Goal: Task Accomplishment & Management: Use online tool/utility

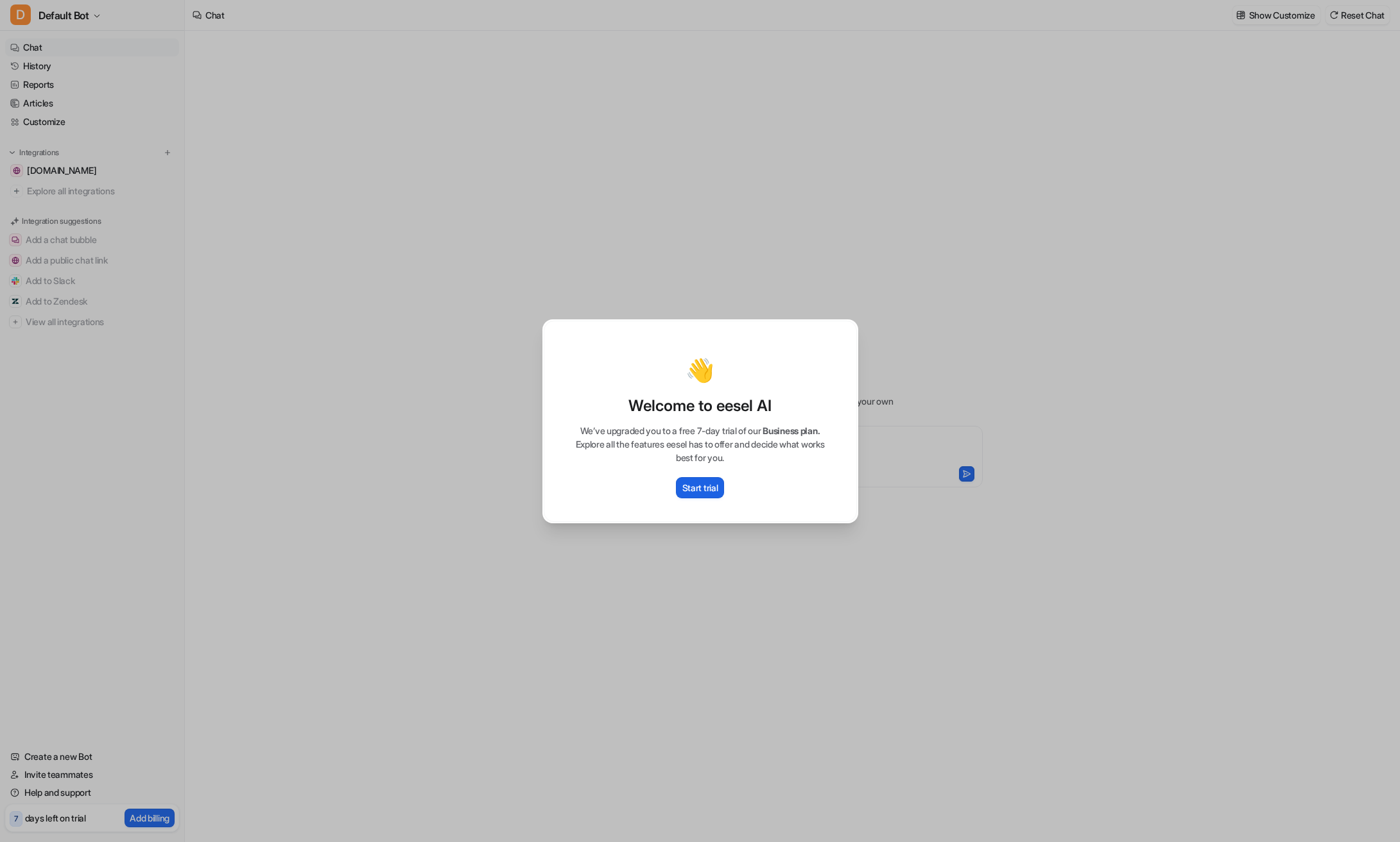
type textarea "**********"
click at [781, 602] on div "👋 Welcome to eesel AI We’ve upgraded you to a free 7-day trial of our Business …" at bounding box center [700, 421] width 337 height 842
click at [1075, 288] on div "👋 Welcome to eesel AI We’ve upgraded you to a free 7-day trial of our Business …" at bounding box center [700, 421] width 1400 height 842
type textarea "**********"
